Goal: Transaction & Acquisition: Purchase product/service

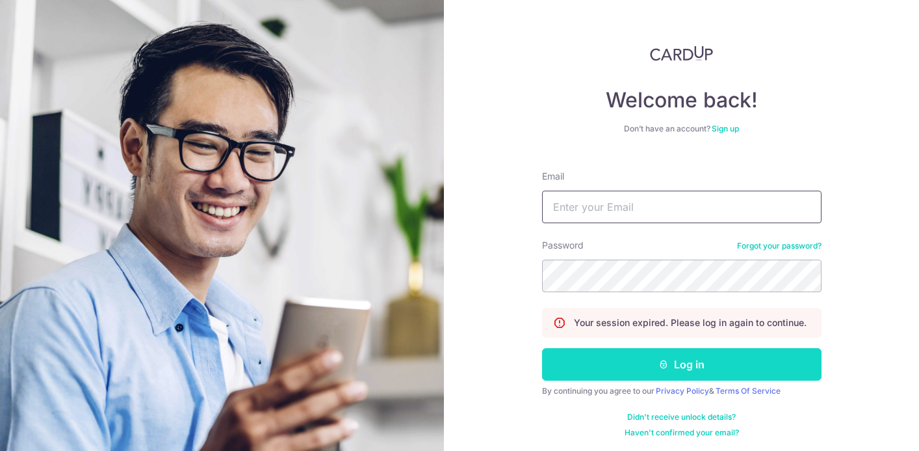
type input "[EMAIL_ADDRESS][DOMAIN_NAME]"
click at [742, 367] on button "Log in" at bounding box center [682, 364] width 280 height 33
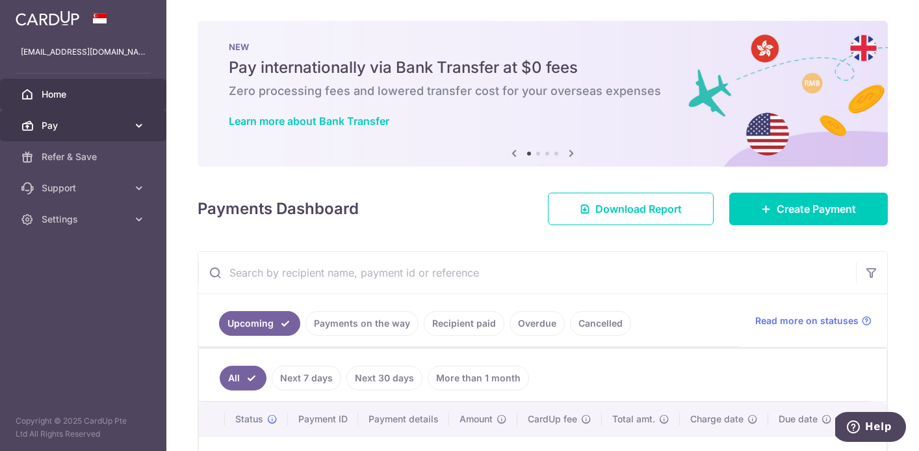
click at [110, 131] on span "Pay" at bounding box center [85, 125] width 86 height 13
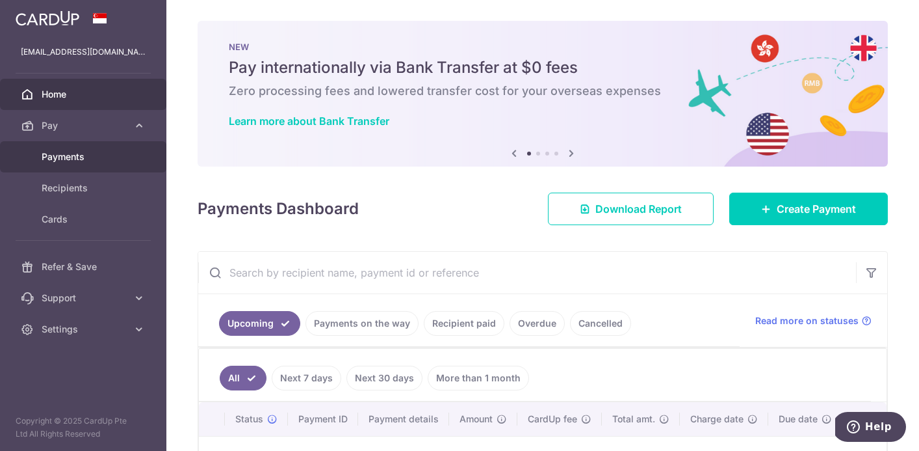
click at [83, 158] on span "Payments" at bounding box center [85, 156] width 86 height 13
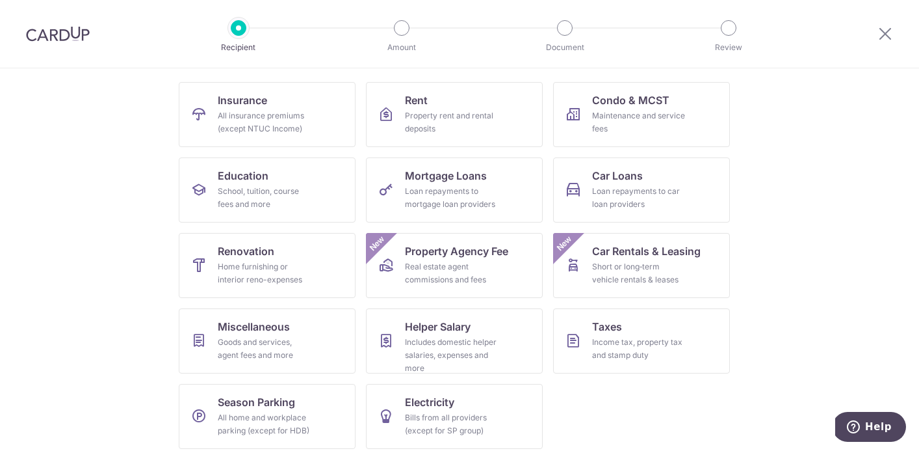
scroll to position [131, 0]
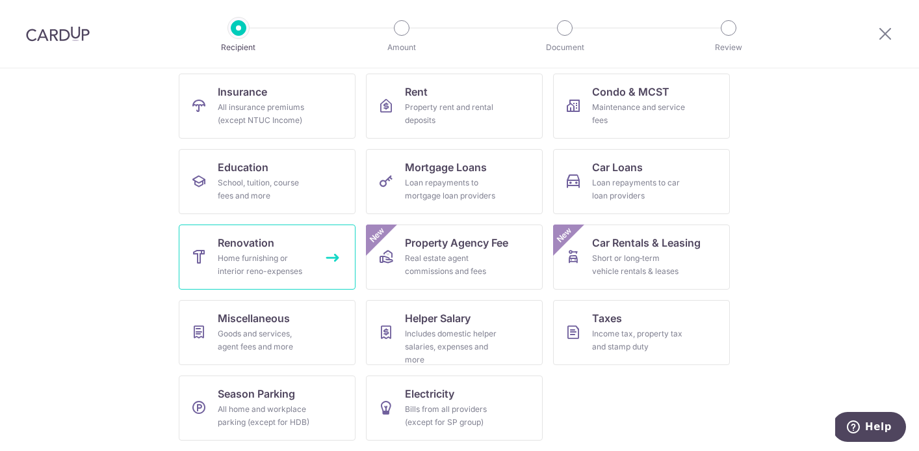
click at [315, 258] on link "Renovation Home furnishing or interior reno-expenses" at bounding box center [267, 256] width 177 height 65
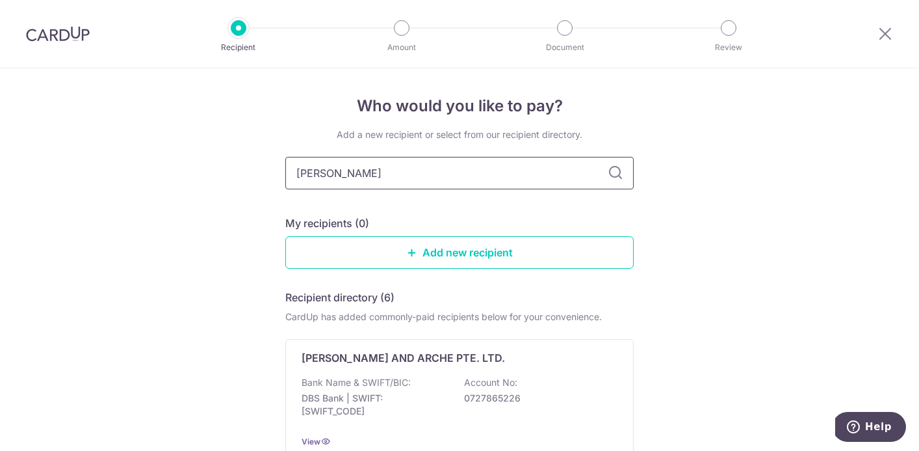
type input "Jing Yit"
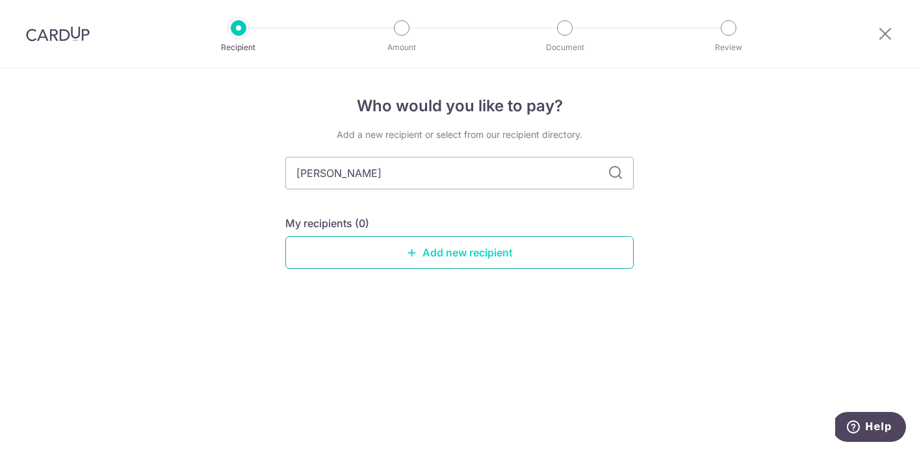
click at [506, 253] on link "Add new recipient" at bounding box center [459, 252] width 349 height 33
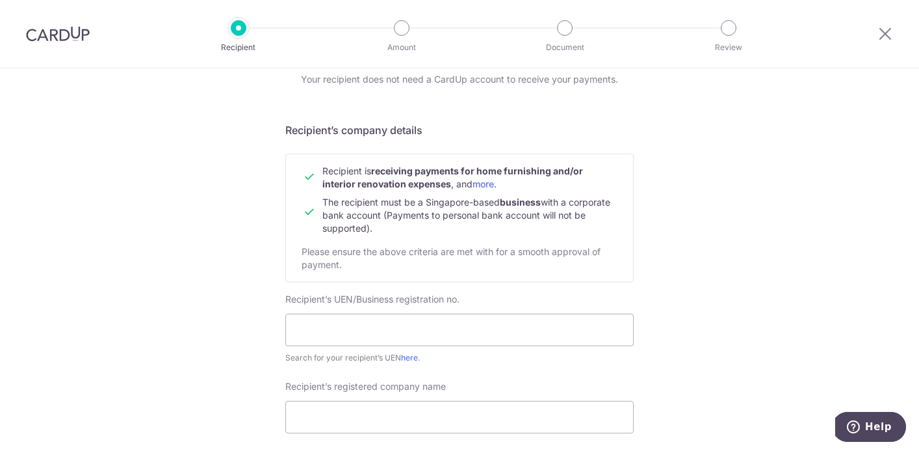
scroll to position [142, 0]
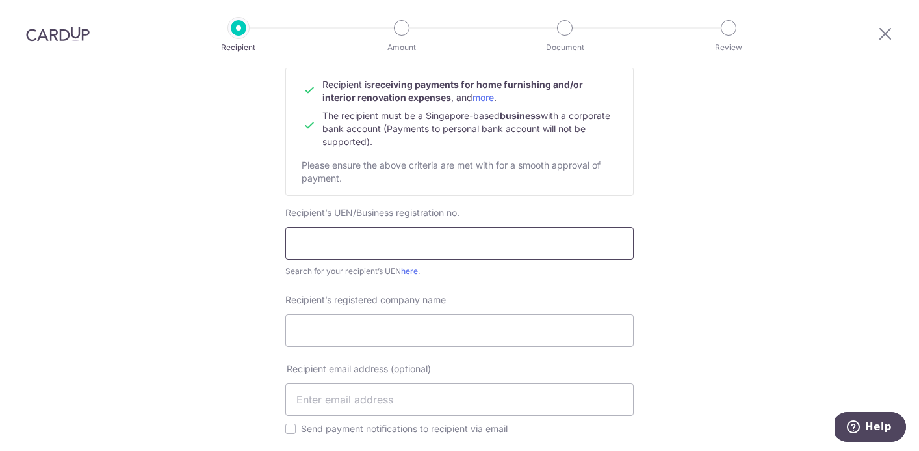
click at [414, 244] on input "text" at bounding box center [459, 243] width 349 height 33
paste input "201706960N"
type input "201706960N"
click at [401, 319] on input "Recipient’s registered company name" at bounding box center [459, 330] width 349 height 33
type input "Jing Yit Service Pte Ltd"
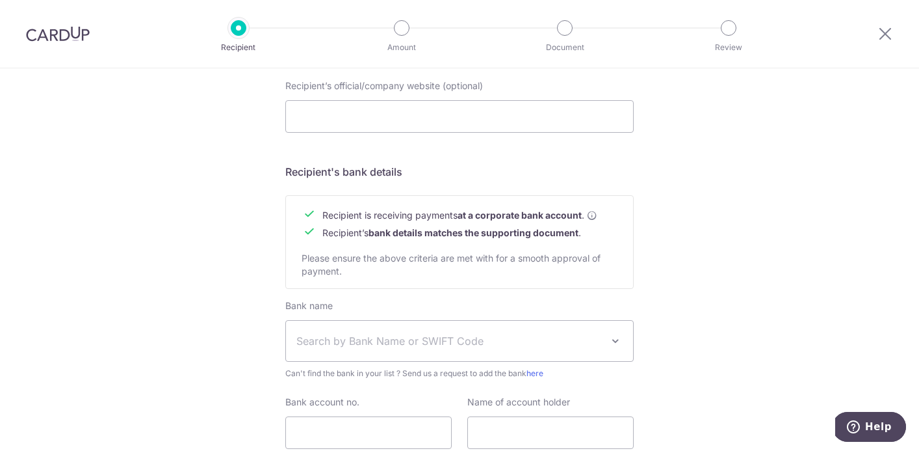
scroll to position [536, 0]
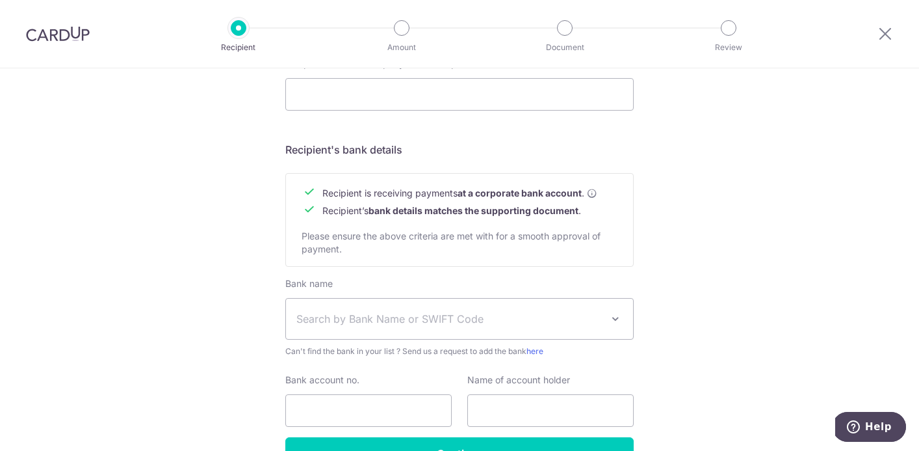
click at [410, 321] on span "Search by Bank Name or SWIFT Code" at bounding box center [450, 319] width 306 height 16
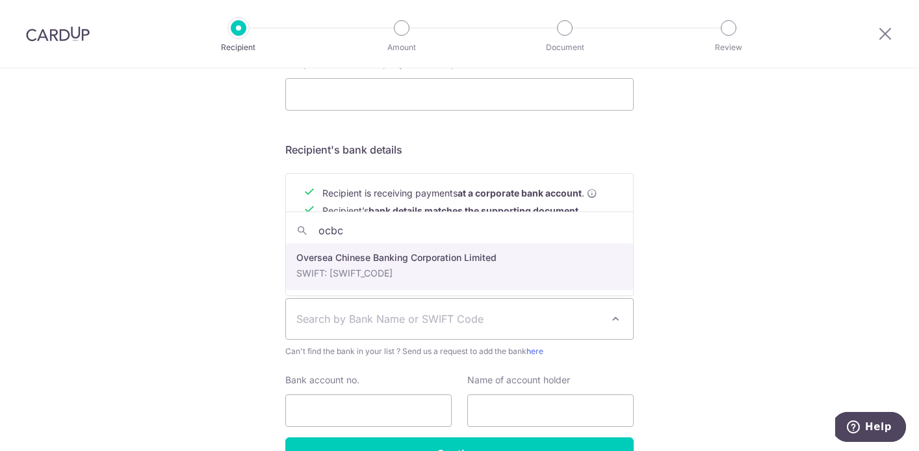
type input "ocbc"
select select "12"
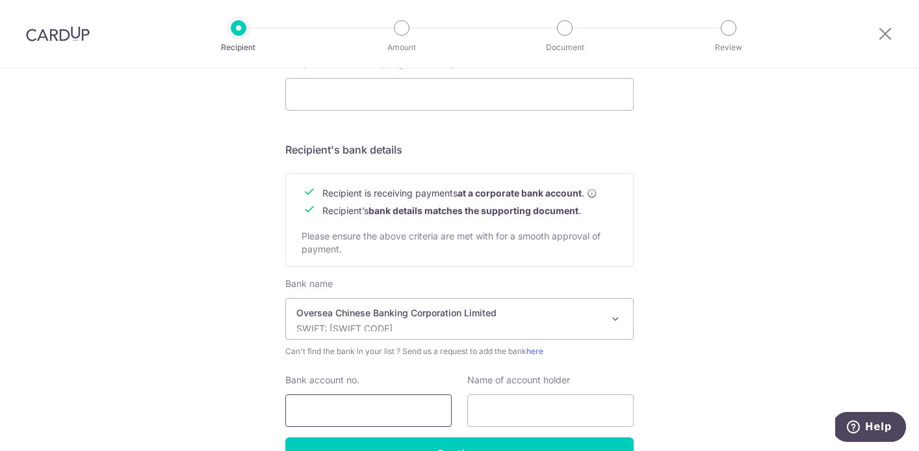
click at [366, 414] on input "Bank account no." at bounding box center [368, 410] width 166 height 33
paste input "712091651001"
type input "712091651001"
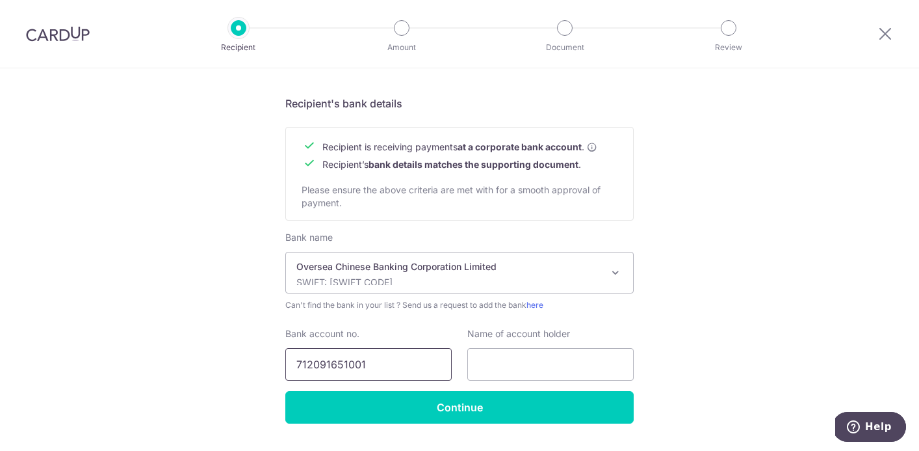
scroll to position [617, 0]
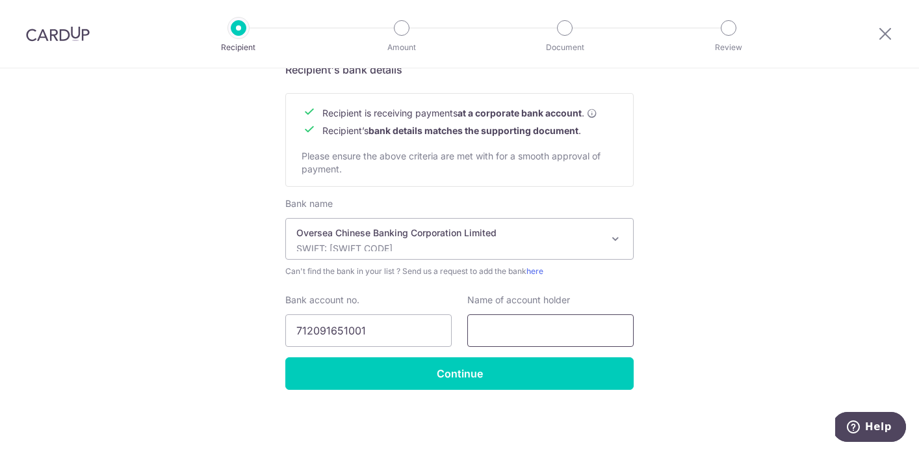
click at [516, 328] on input "text" at bounding box center [551, 330] width 166 height 33
paste input "JING YIT SERVICE PTE LTD"
type input "JING YIT SERVICE PTE LTD"
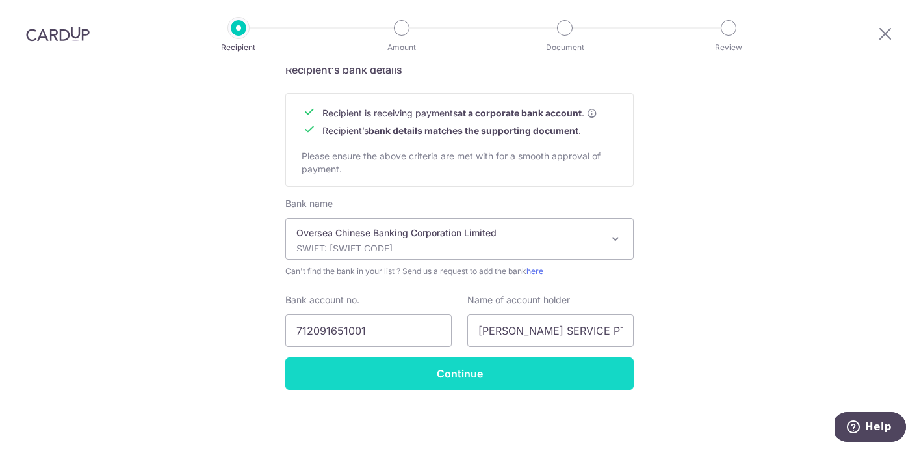
click at [464, 376] on input "Continue" at bounding box center [459, 373] width 349 height 33
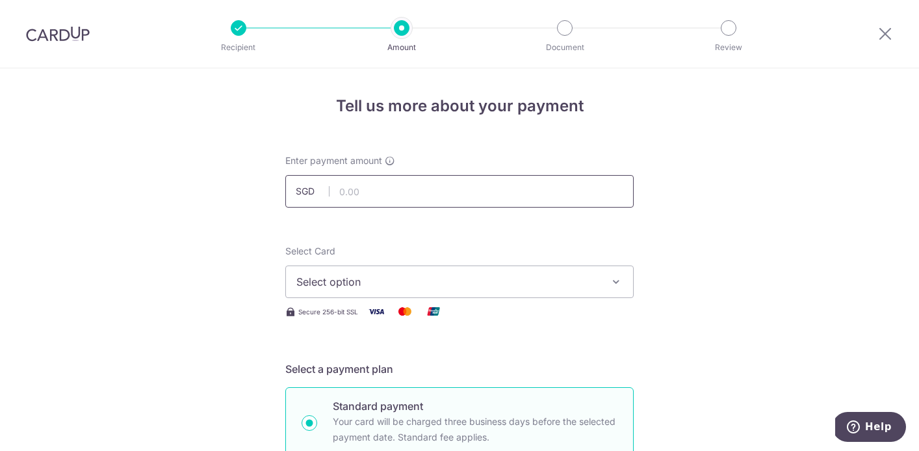
click at [389, 193] on input "text" at bounding box center [459, 191] width 349 height 33
type input "3,325.00"
click at [406, 274] on span "Select option" at bounding box center [448, 282] width 303 height 16
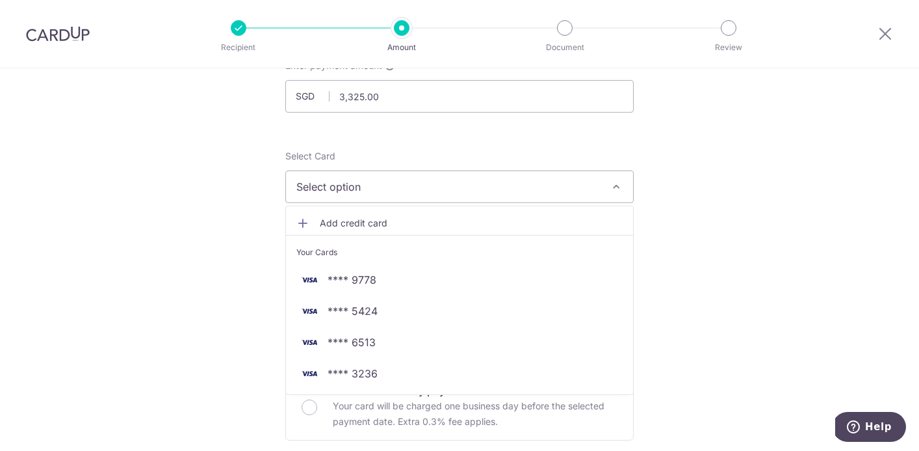
scroll to position [103, 0]
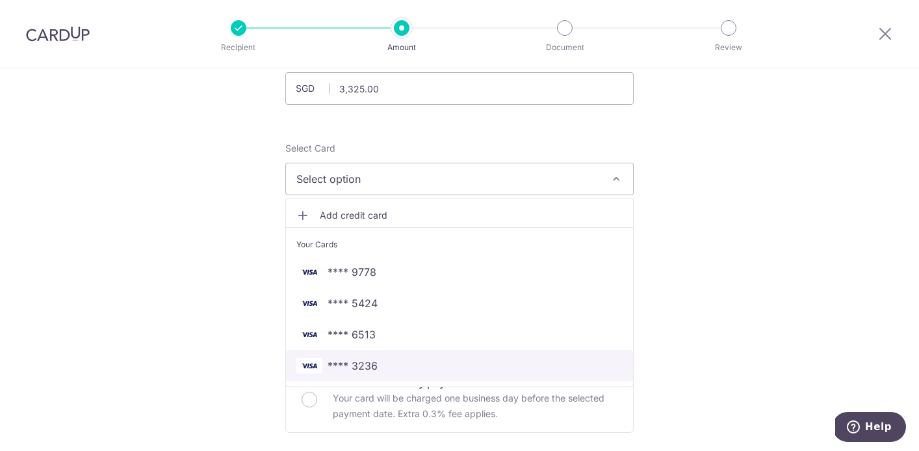
click at [379, 369] on span "**** 3236" at bounding box center [460, 366] width 326 height 16
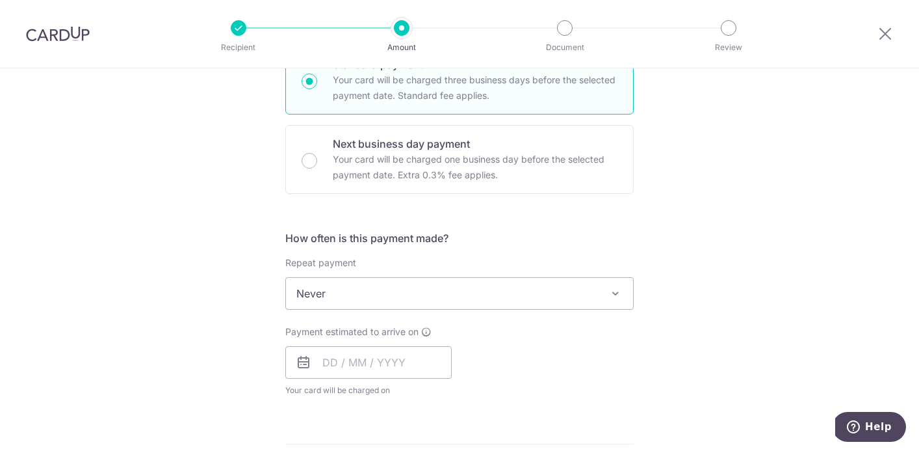
scroll to position [360, 0]
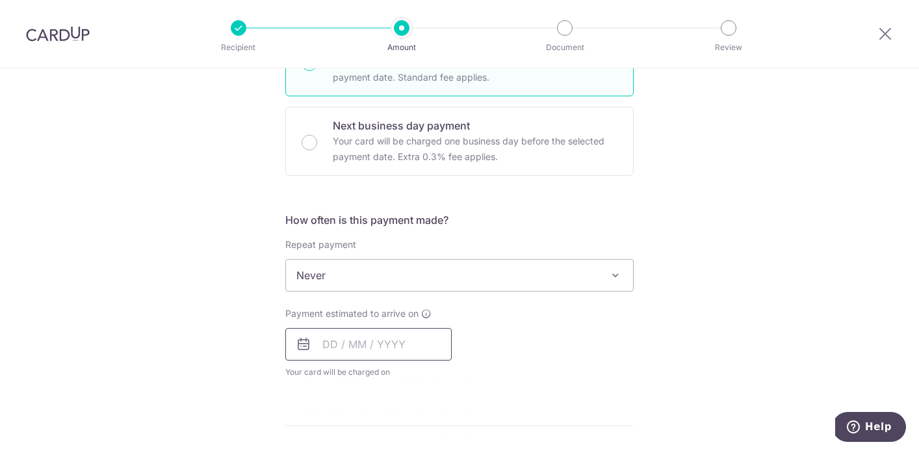
click at [385, 342] on input "text" at bounding box center [368, 344] width 166 height 33
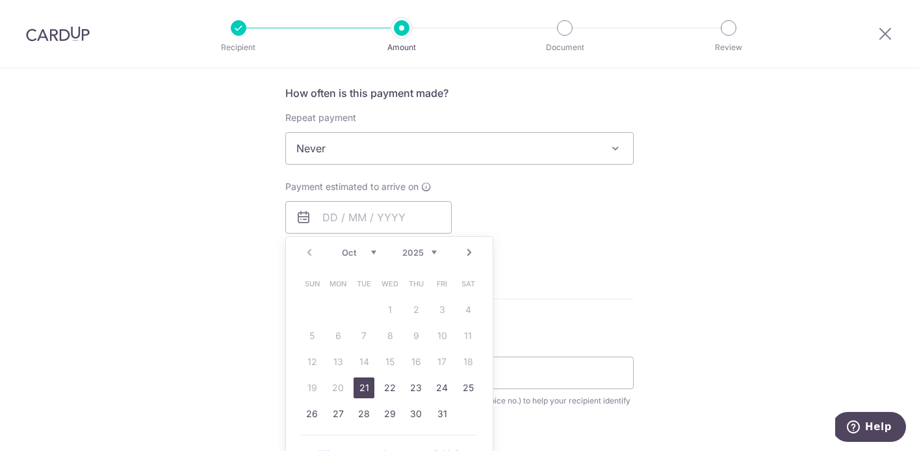
click at [362, 388] on link "21" at bounding box center [364, 387] width 21 height 21
type input "21/10/2025"
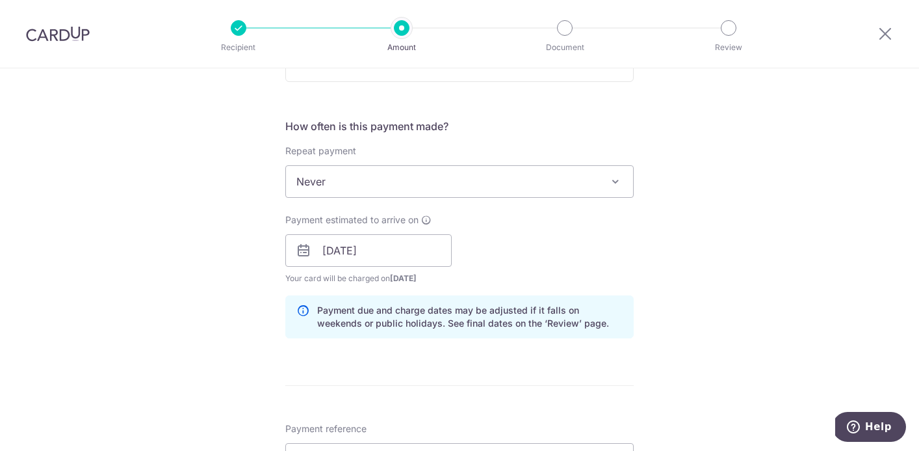
scroll to position [452, 0]
click at [375, 249] on input "21/10/2025" at bounding box center [368, 251] width 166 height 33
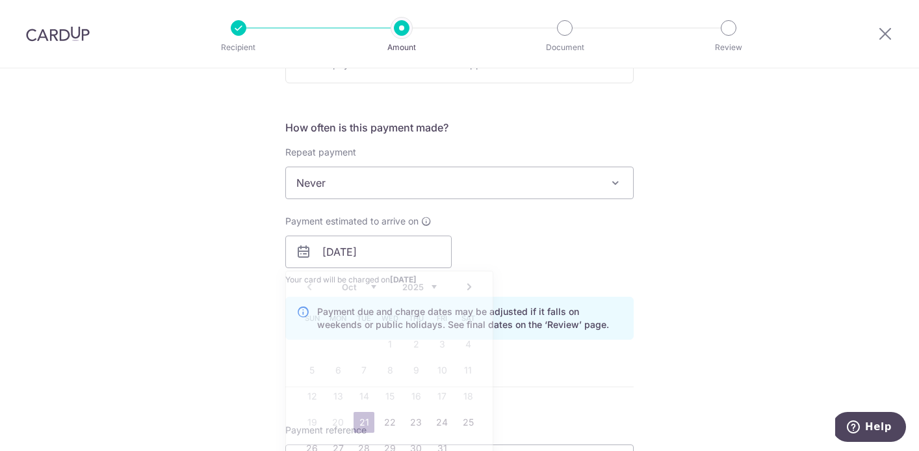
click at [510, 233] on div "Payment estimated to arrive on 21/10/2025 Prev Next Oct Nov Dec 2025 2026 2027 …" at bounding box center [460, 251] width 364 height 72
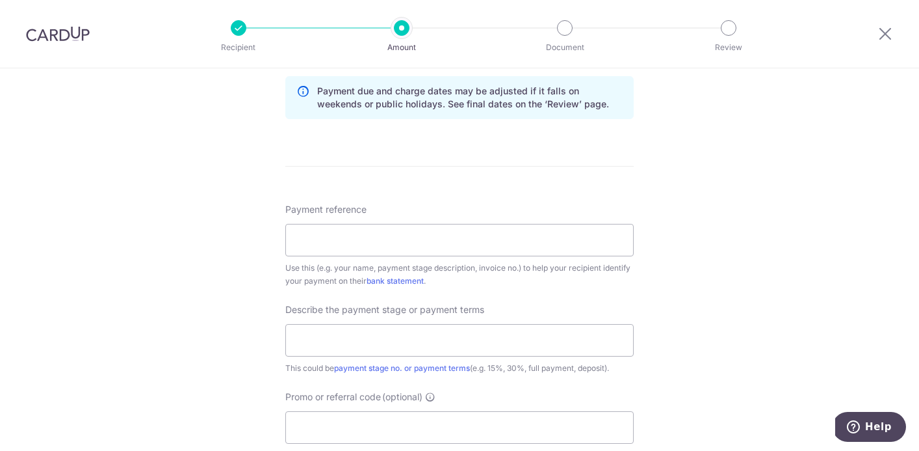
scroll to position [695, 0]
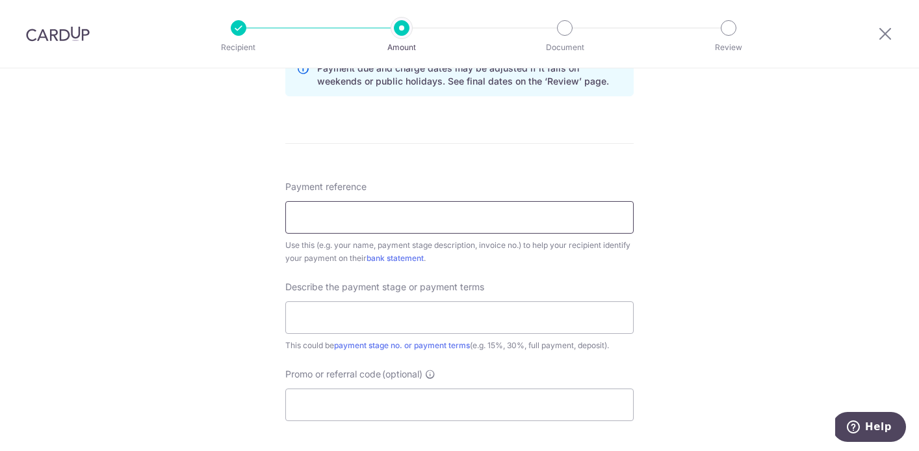
click at [413, 220] on input "Payment reference" at bounding box center [459, 217] width 349 height 33
paste input "51017"
type input "51017"
click at [446, 315] on input "text" at bounding box center [459, 317] width 349 height 33
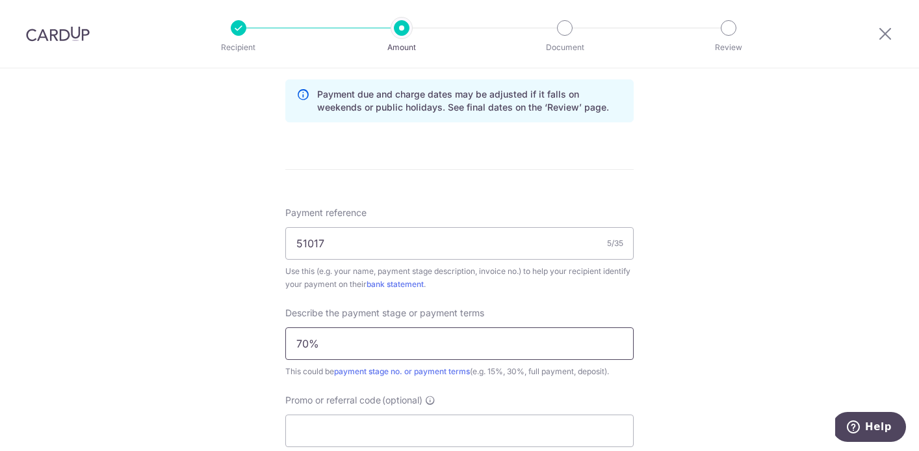
scroll to position [668, 0]
type input "70%"
click at [408, 246] on input "51017" at bounding box center [459, 244] width 349 height 33
type input "51017, Darwin"
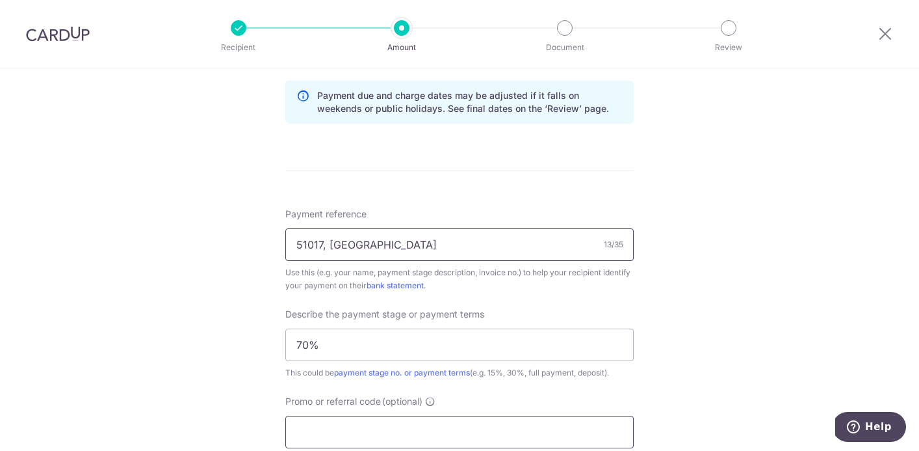
scroll to position [775, 0]
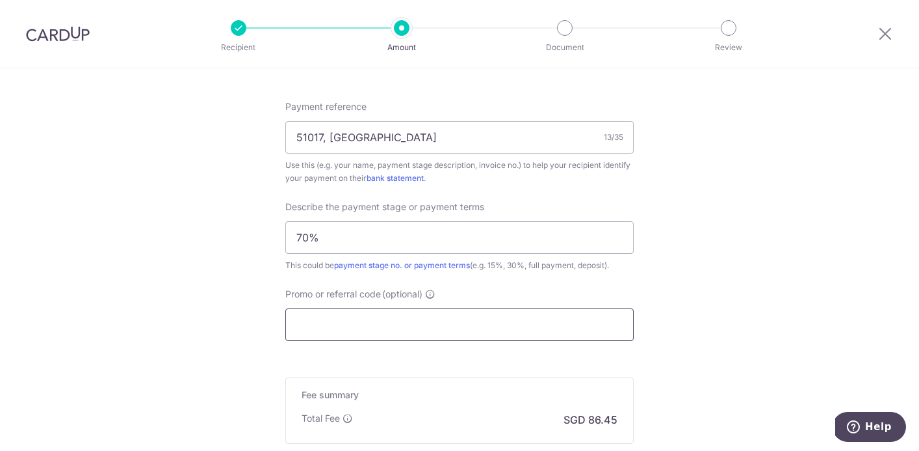
click at [373, 321] on input "Promo or referral code (optional)" at bounding box center [459, 324] width 349 height 33
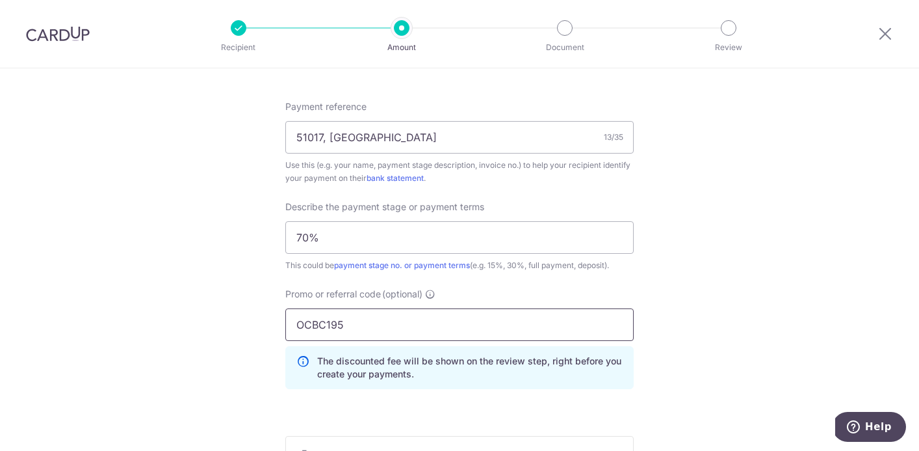
scroll to position [908, 0]
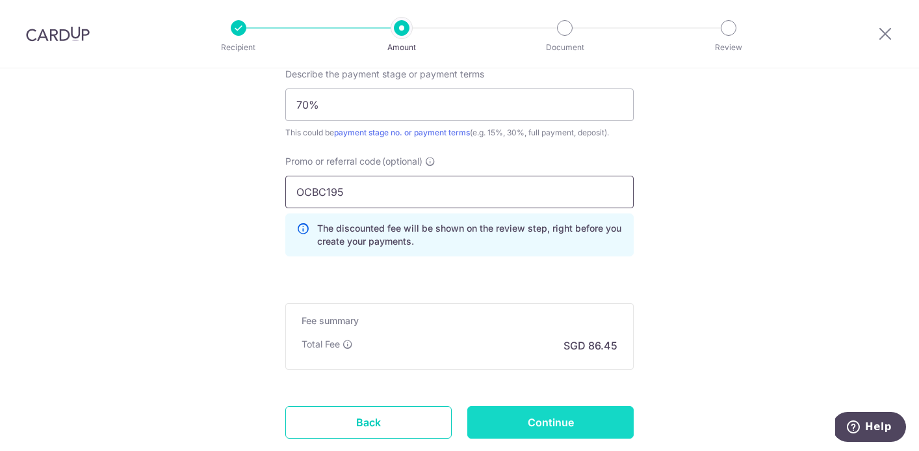
type input "OCBC195"
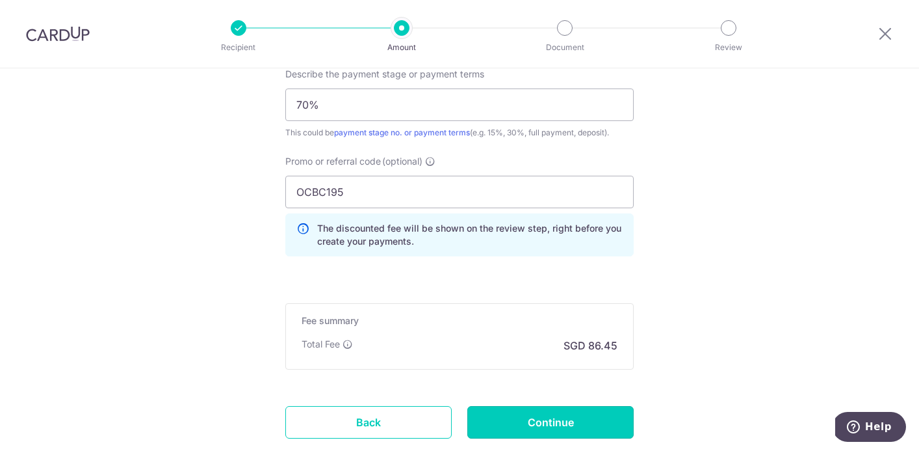
click at [536, 416] on input "Continue" at bounding box center [551, 422] width 166 height 33
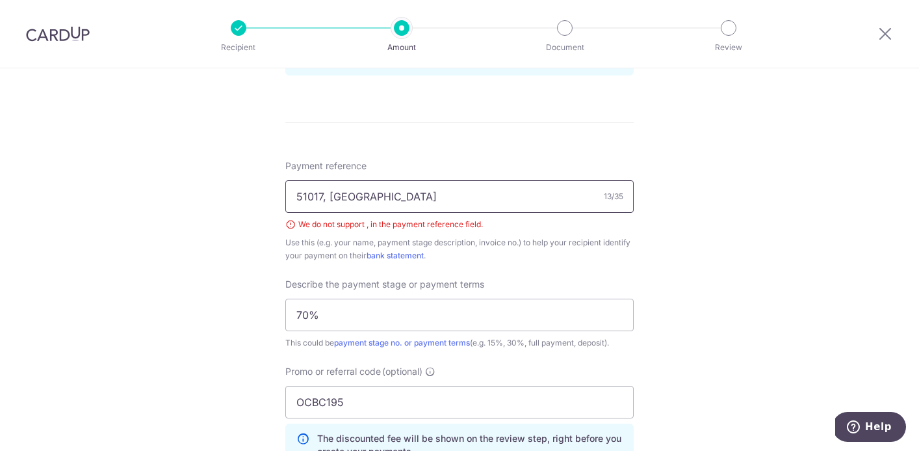
click at [326, 198] on input "51017, Darwin" at bounding box center [459, 196] width 349 height 33
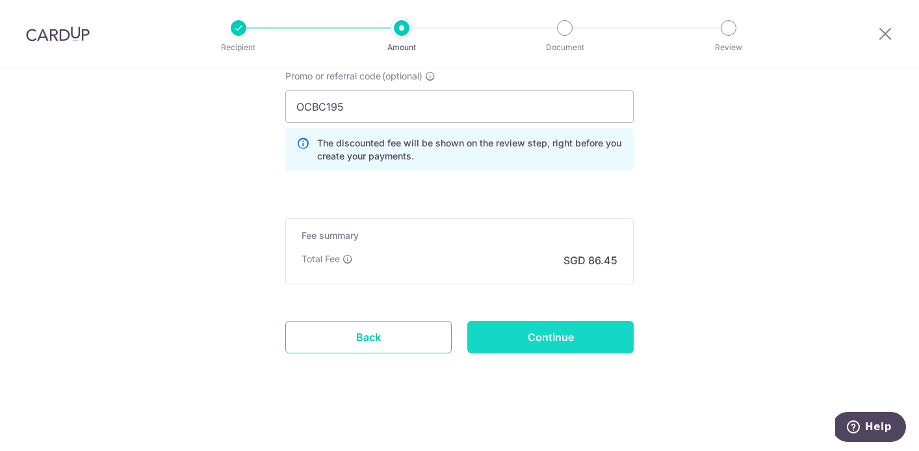
type input "51017 Darwin"
click at [562, 339] on input "Continue" at bounding box center [551, 337] width 166 height 33
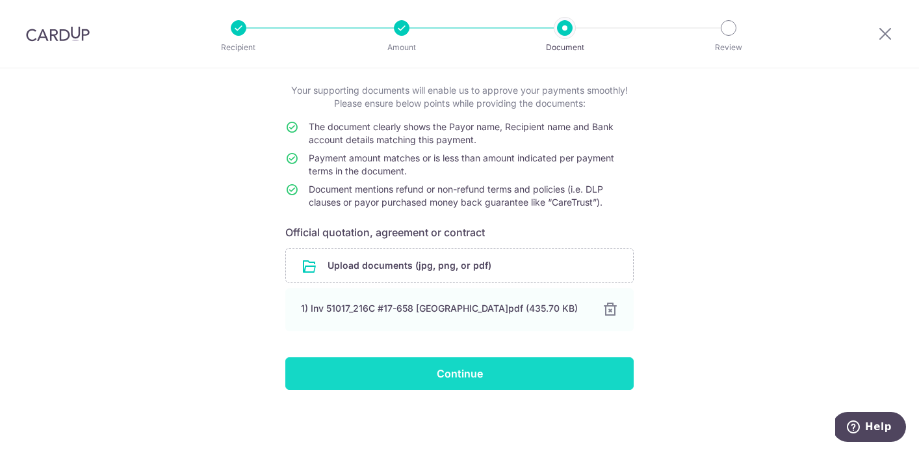
scroll to position [77, 0]
click at [462, 373] on input "Continue" at bounding box center [459, 373] width 349 height 33
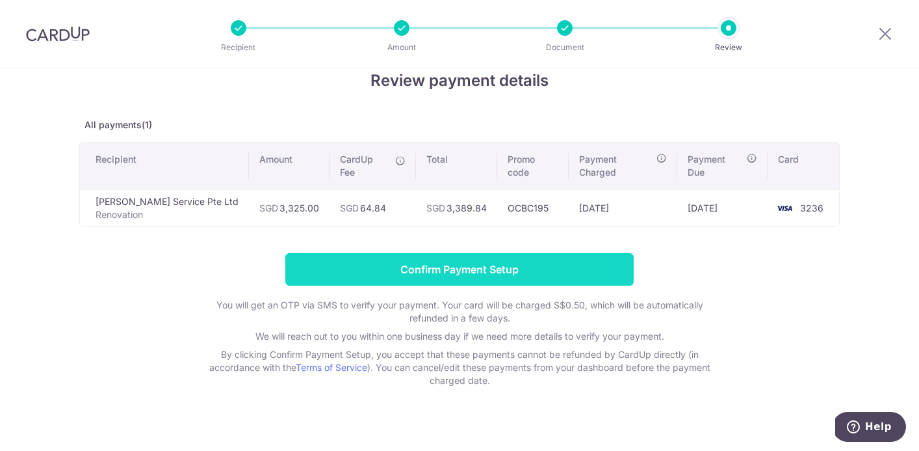
click at [503, 259] on input "Confirm Payment Setup" at bounding box center [459, 269] width 349 height 33
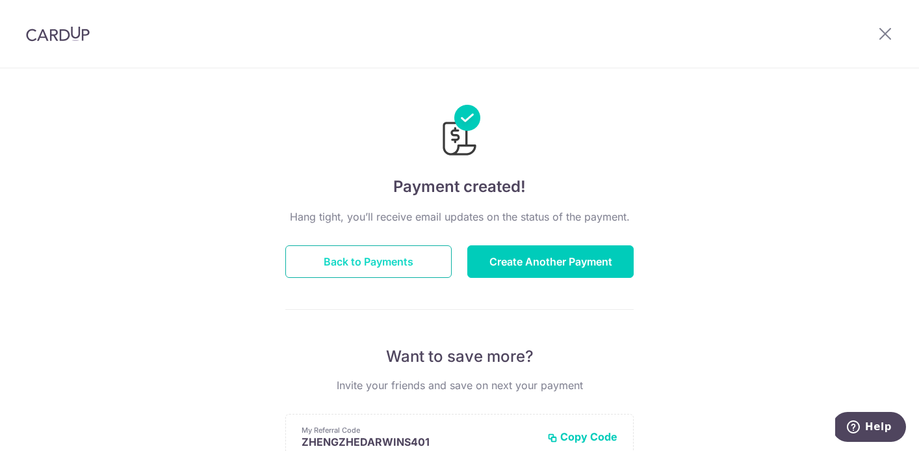
click at [400, 266] on button "Back to Payments" at bounding box center [368, 261] width 166 height 33
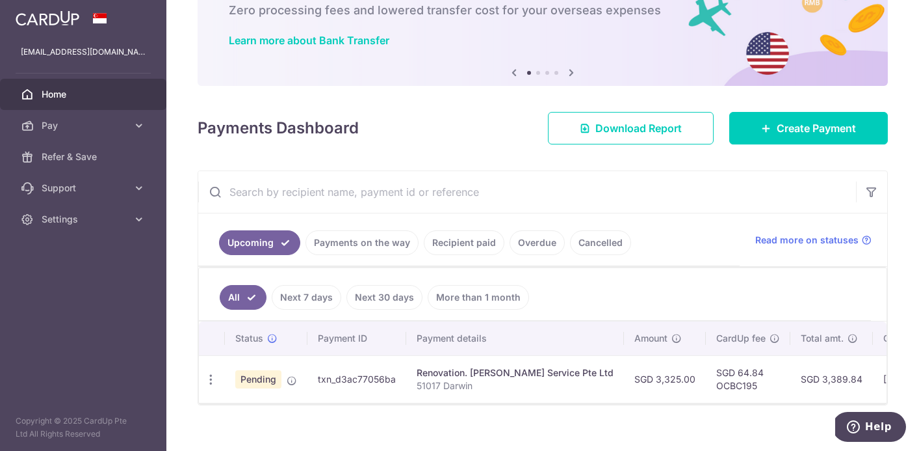
scroll to position [96, 0]
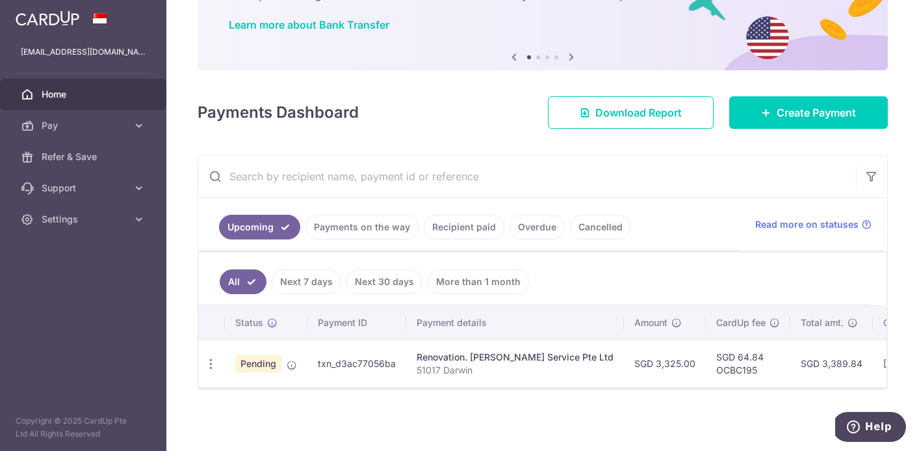
click at [310, 364] on td "txn_d3ac77056ba" at bounding box center [357, 362] width 99 height 47
click at [265, 365] on span "Pending" at bounding box center [258, 363] width 46 height 18
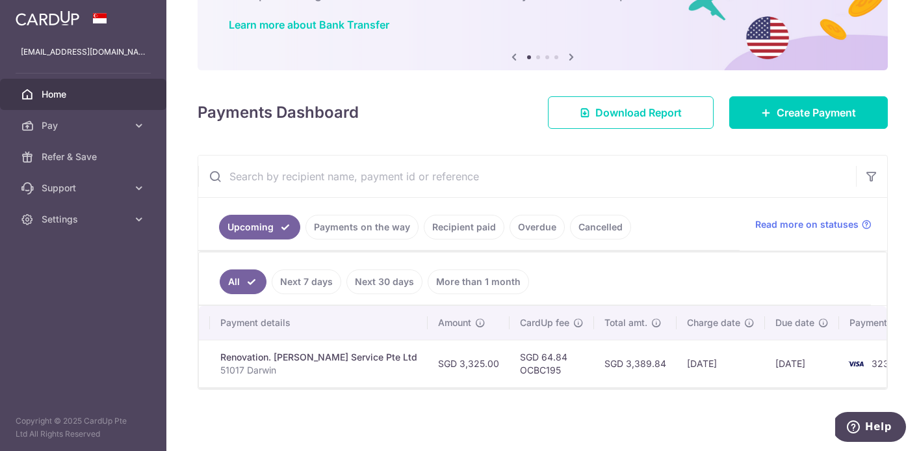
scroll to position [0, 0]
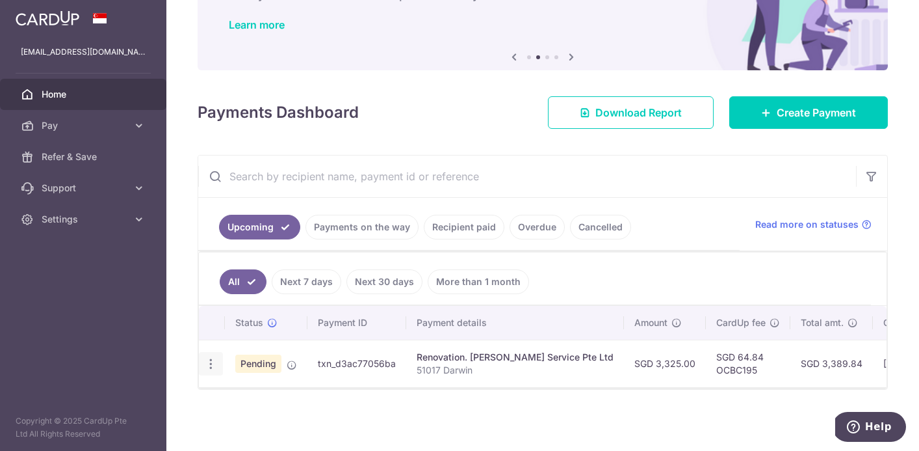
click at [211, 364] on icon "button" at bounding box center [211, 364] width 14 height 14
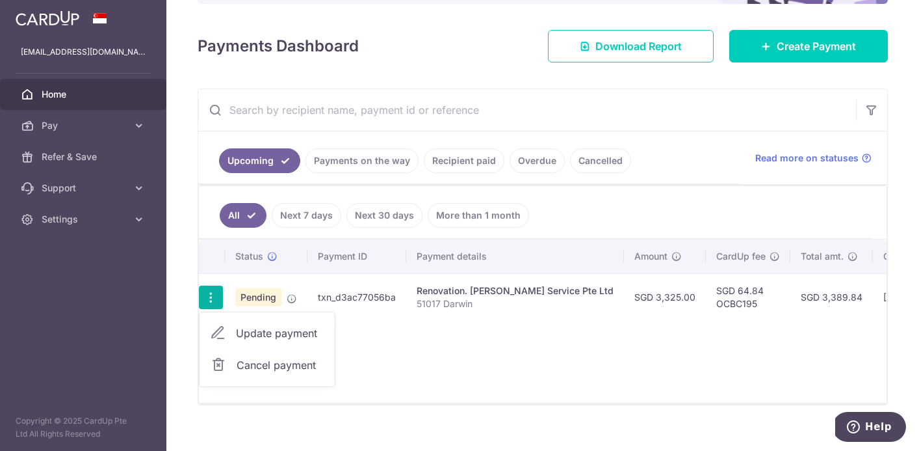
scroll to position [178, 0]
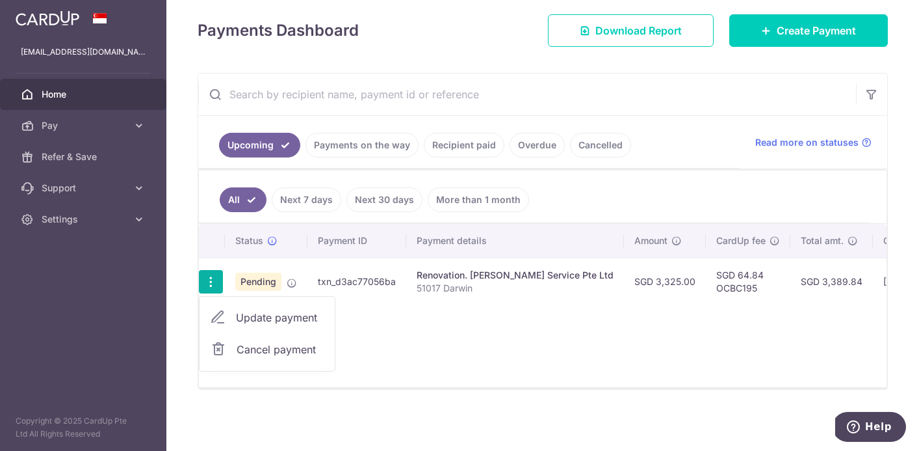
click at [395, 332] on div "Status Payment ID Payment details Amount CardUp fee Total amt. Charge date Due …" at bounding box center [543, 305] width 688 height 163
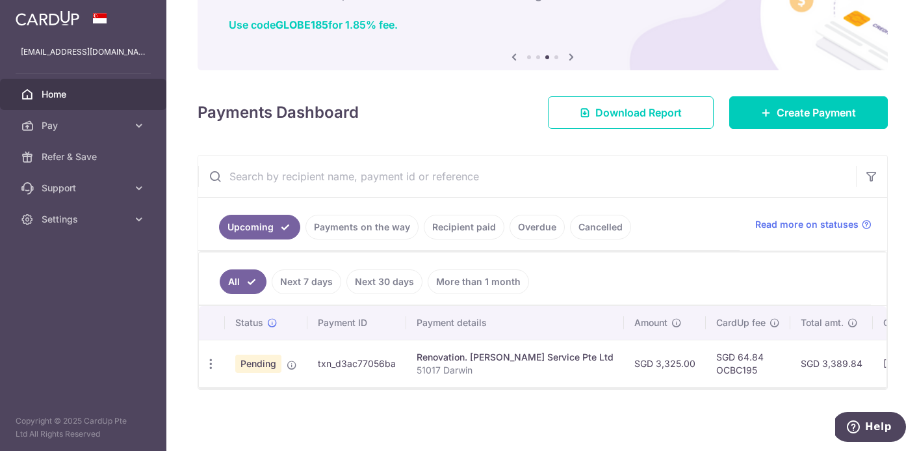
scroll to position [0, 196]
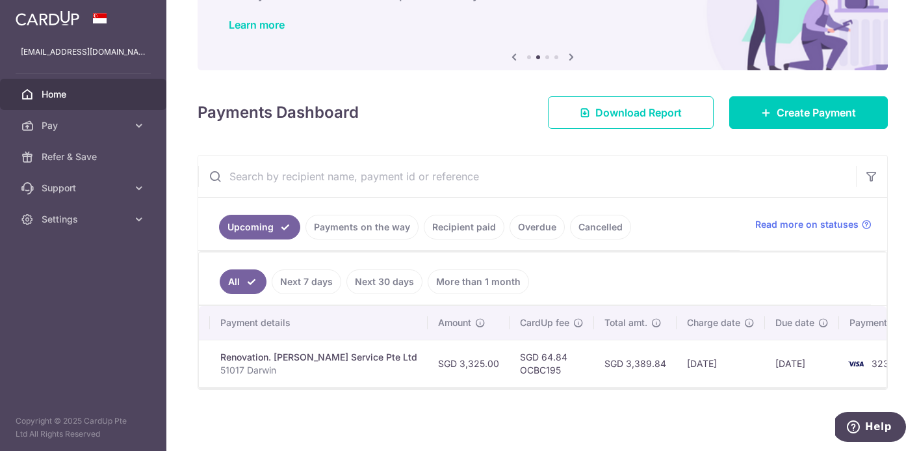
click at [315, 283] on link "Next 7 days" at bounding box center [307, 281] width 70 height 25
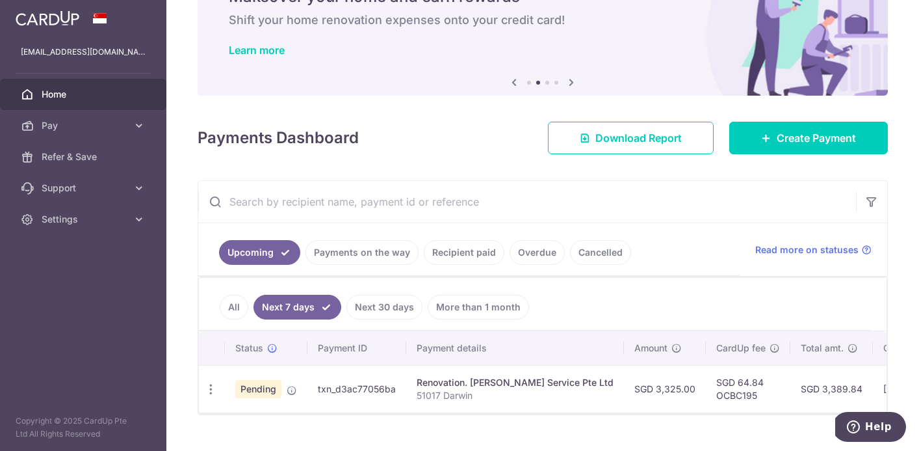
scroll to position [96, 0]
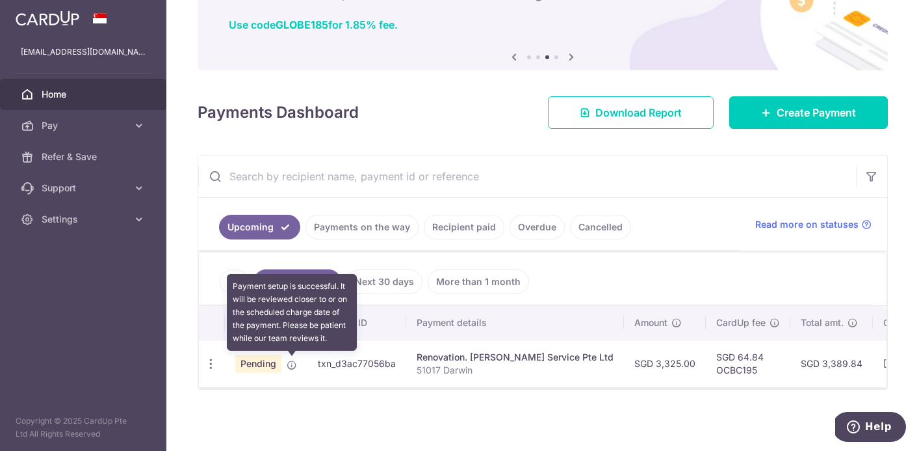
click at [293, 365] on icon at bounding box center [292, 365] width 10 height 10
